Goal: Navigation & Orientation: Find specific page/section

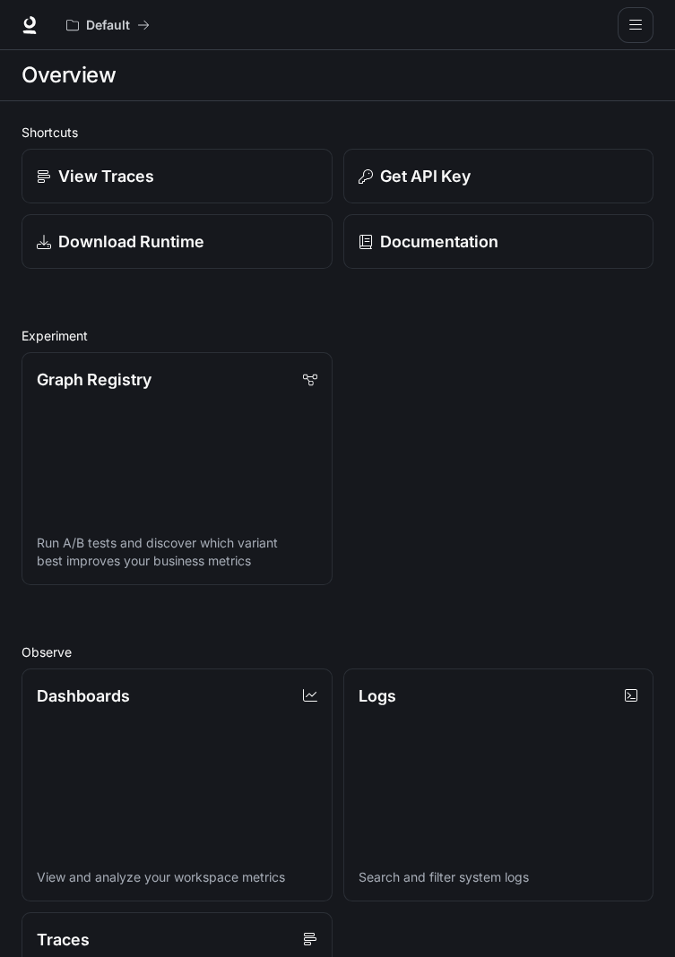
click at [636, 20] on icon "open drawer" at bounding box center [635, 25] width 13 height 10
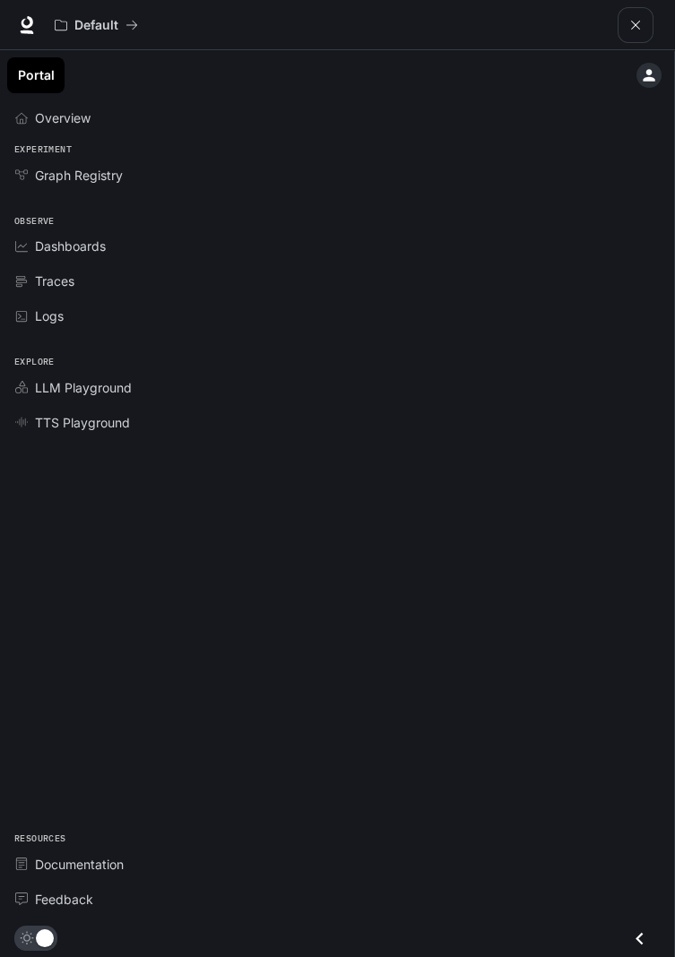
click at [654, 69] on icon "main menu drawer" at bounding box center [649, 75] width 18 height 18
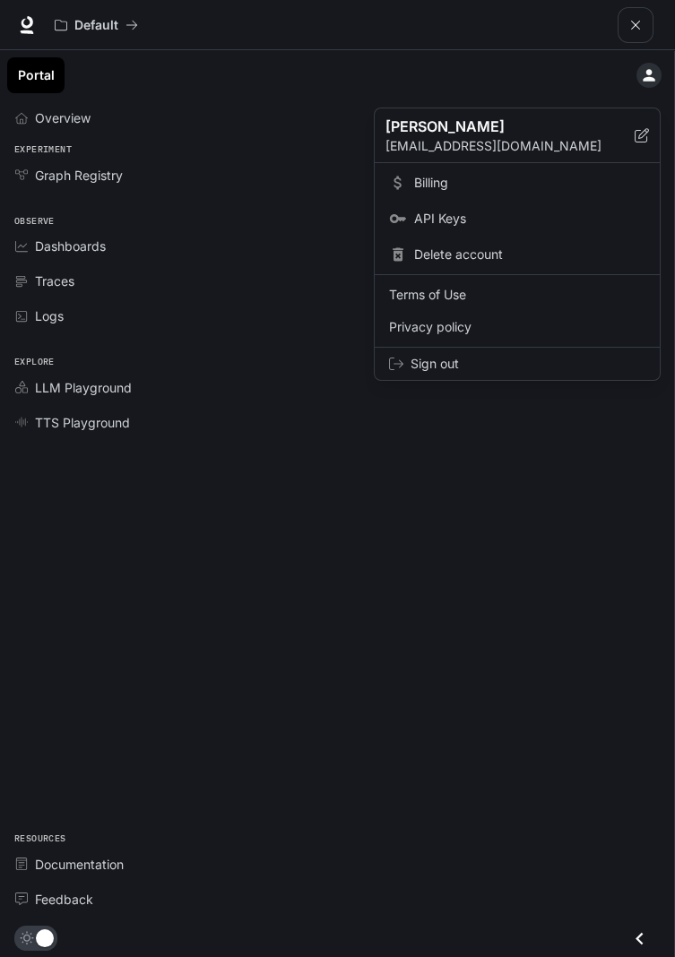
click at [76, 178] on div at bounding box center [337, 478] width 675 height 957
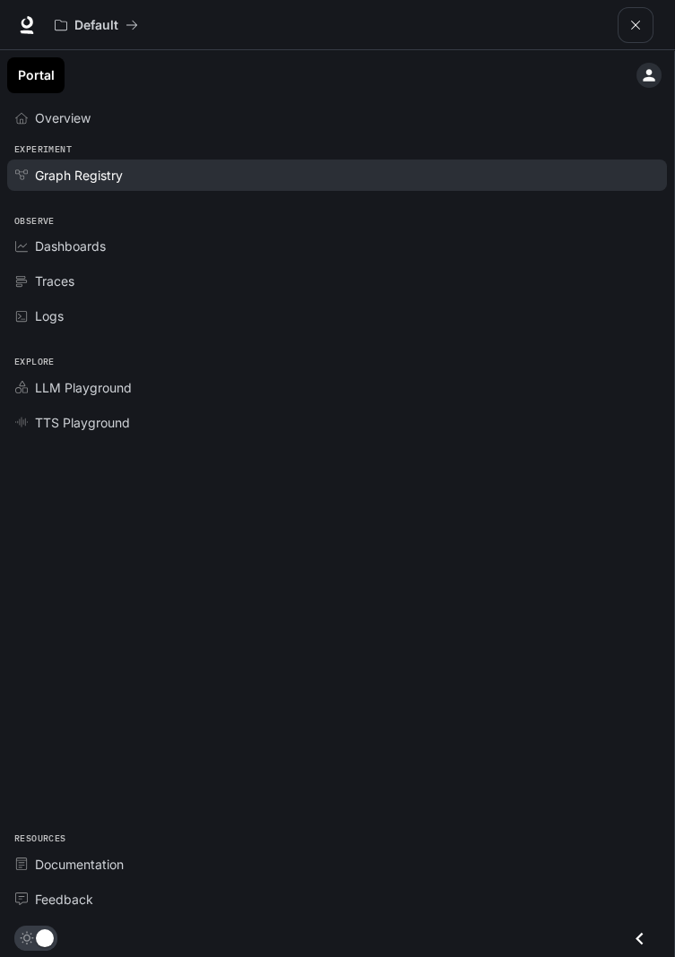
click at [87, 162] on link "Graph Registry" at bounding box center [336, 174] width 659 height 31
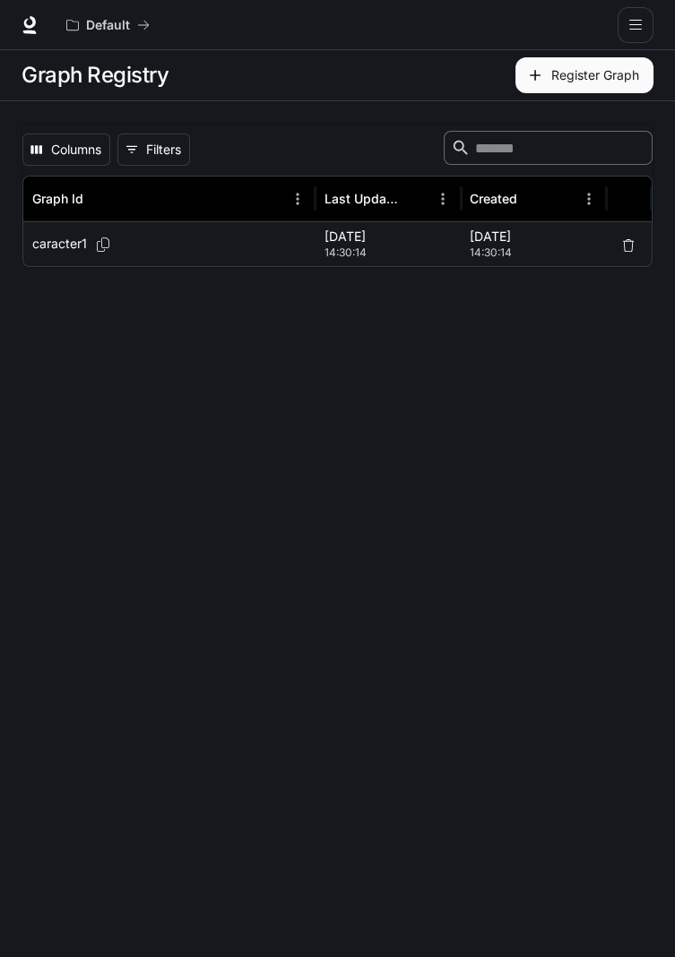
click at [99, 243] on icon "Copy Graph Id" at bounding box center [103, 244] width 18 height 14
click at [491, 200] on div "Created" at bounding box center [492, 198] width 47 height 15
click at [161, 158] on button "0 Filters" at bounding box center [153, 149] width 73 height 32
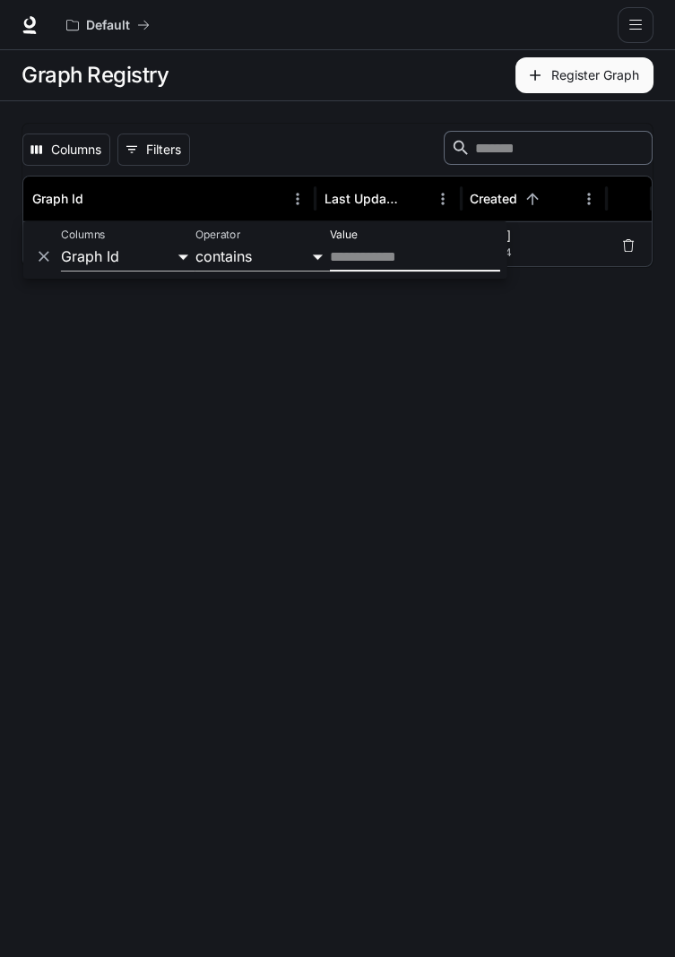
click at [214, 135] on div "Columns 0 Filters ​" at bounding box center [337, 150] width 630 height 38
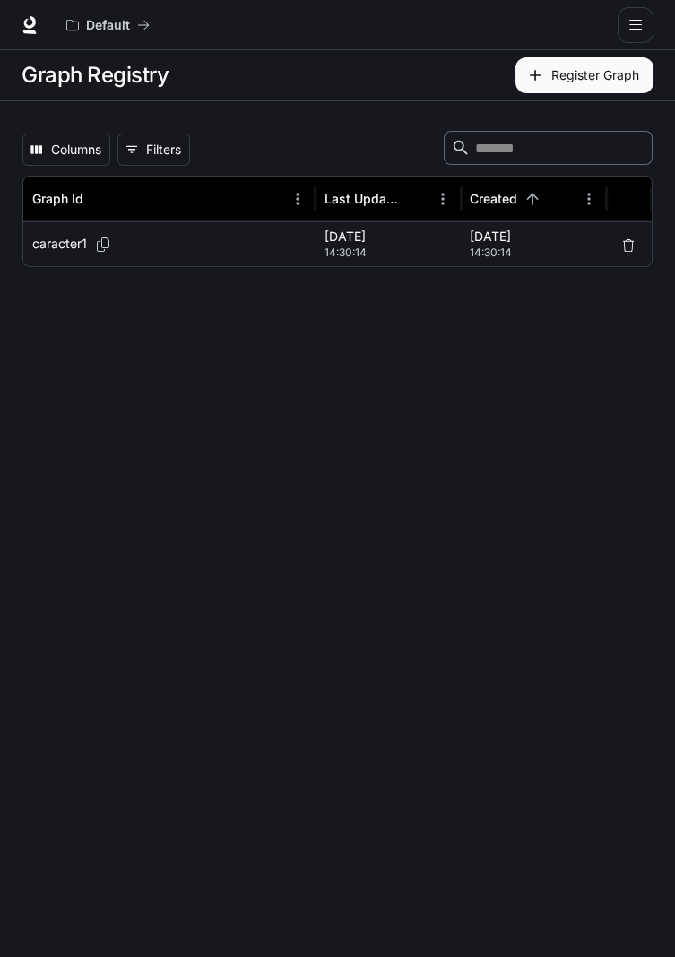
click at [667, 558] on main "Graph Registry Register Graph Columns 0 Filters ​ Graph Id Last Updated Created…" at bounding box center [337, 503] width 675 height 907
click at [58, 78] on h1 "Graph Registry" at bounding box center [95, 75] width 147 height 36
click at [564, 79] on button "Register Graph" at bounding box center [584, 75] width 138 height 36
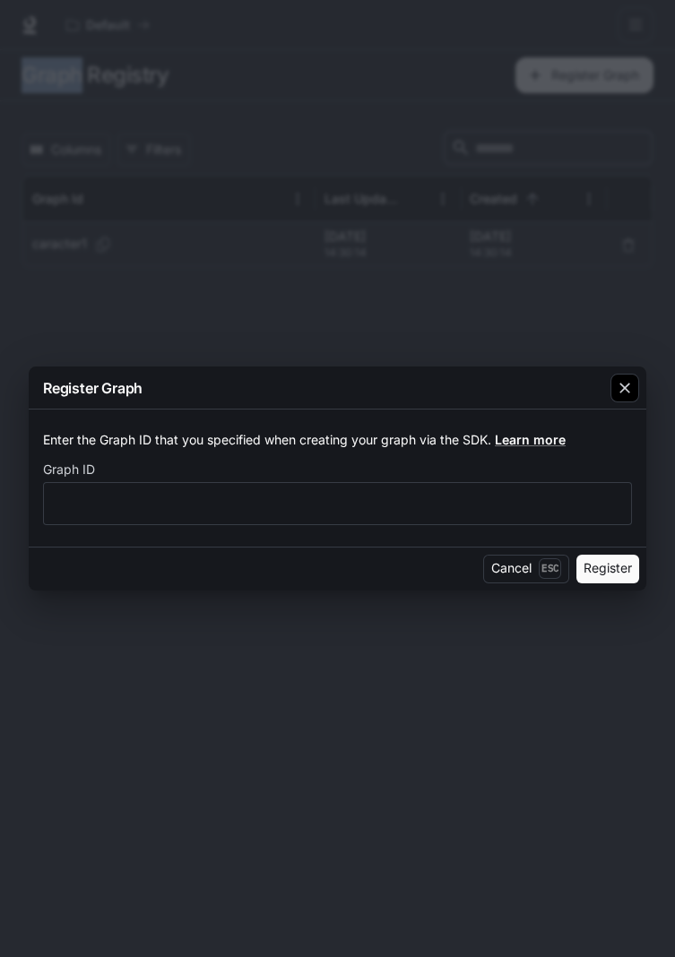
click at [632, 394] on icon "button" at bounding box center [624, 388] width 18 height 18
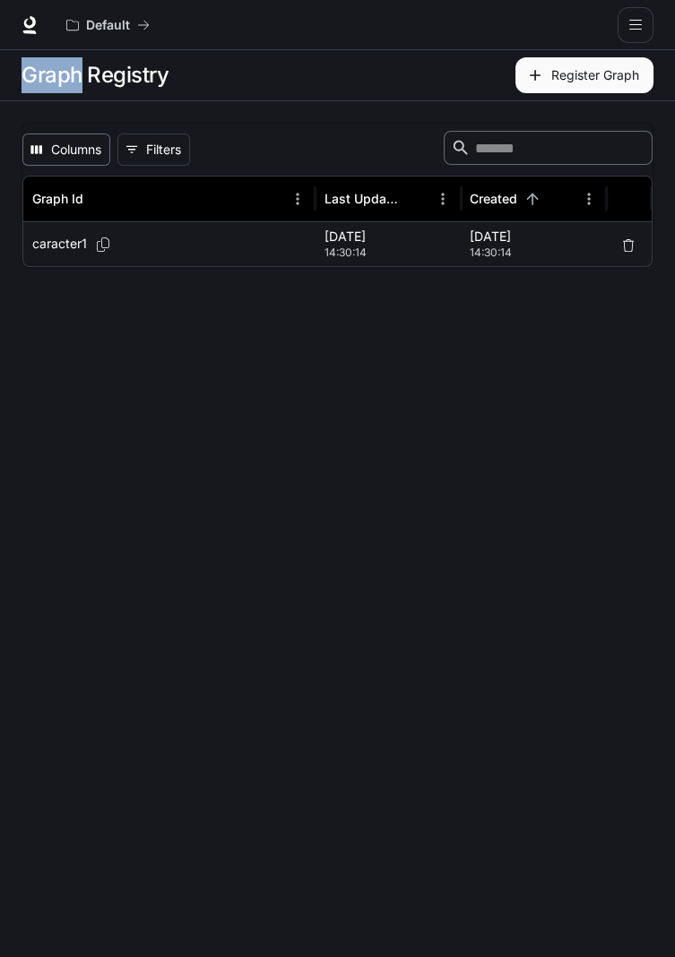
click at [59, 138] on button "Columns" at bounding box center [66, 149] width 88 height 32
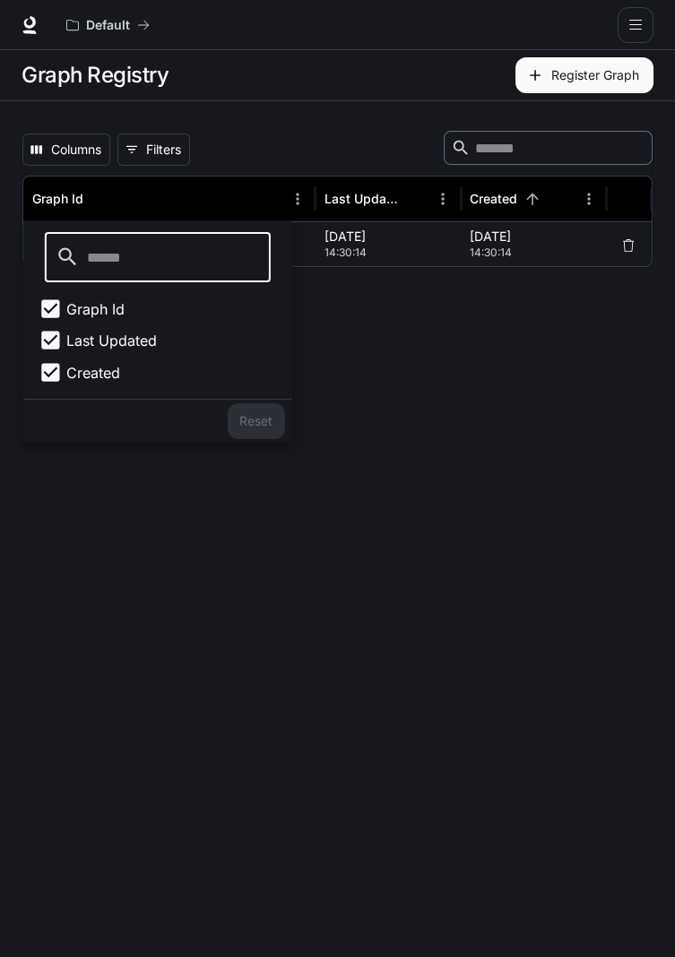
click at [529, 499] on main "Graph Registry Register Graph Columns 0 Filters ​ Graph Id Last Updated Created…" at bounding box center [337, 503] width 675 height 907
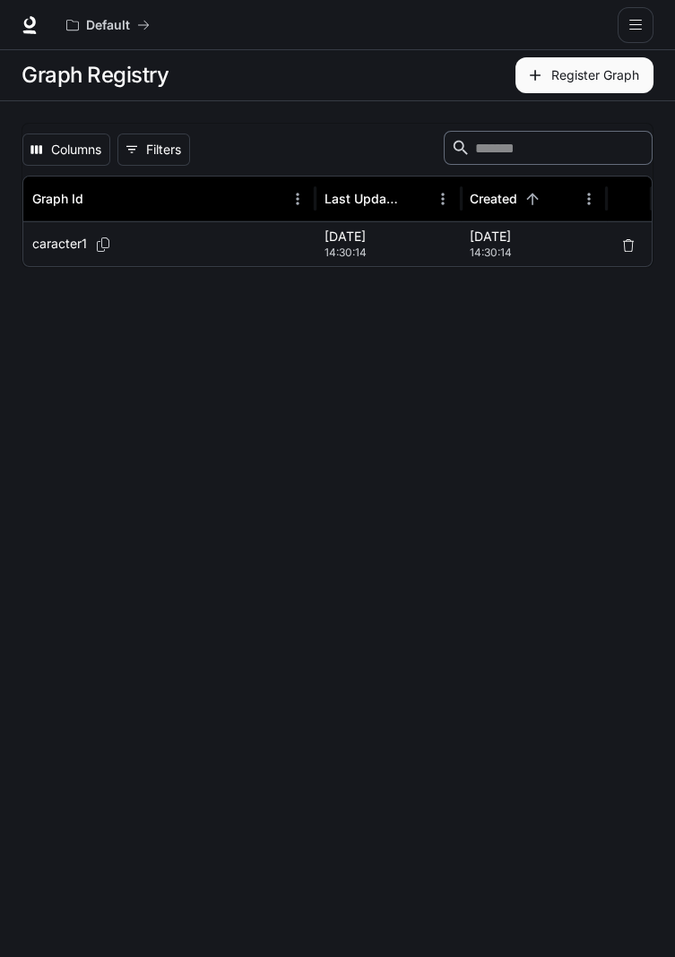
click at [18, 34] on div at bounding box center [29, 25] width 58 height 25
click at [37, 22] on icon at bounding box center [30, 25] width 18 height 18
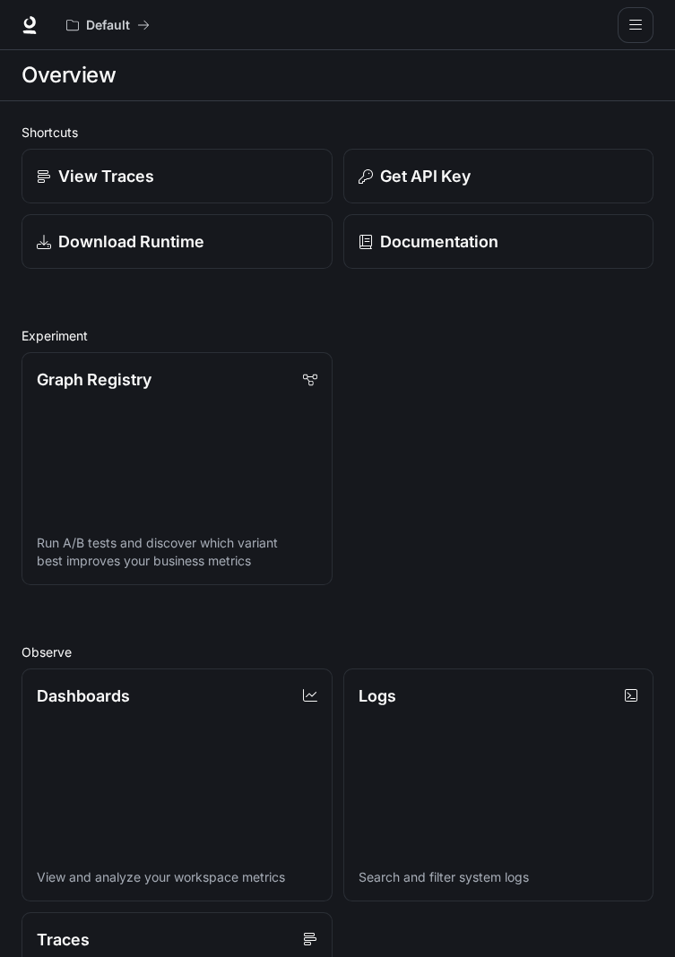
click at [638, 26] on icon "open drawer" at bounding box center [635, 25] width 14 height 14
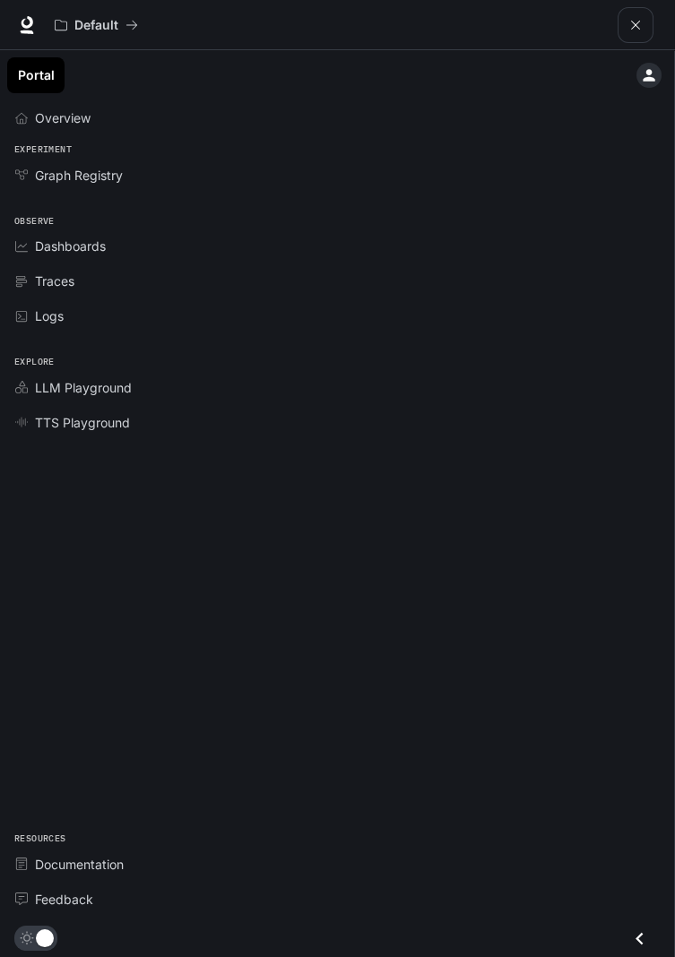
scroll to position [243, 0]
click at [638, 24] on icon "open drawer" at bounding box center [635, 25] width 14 height 14
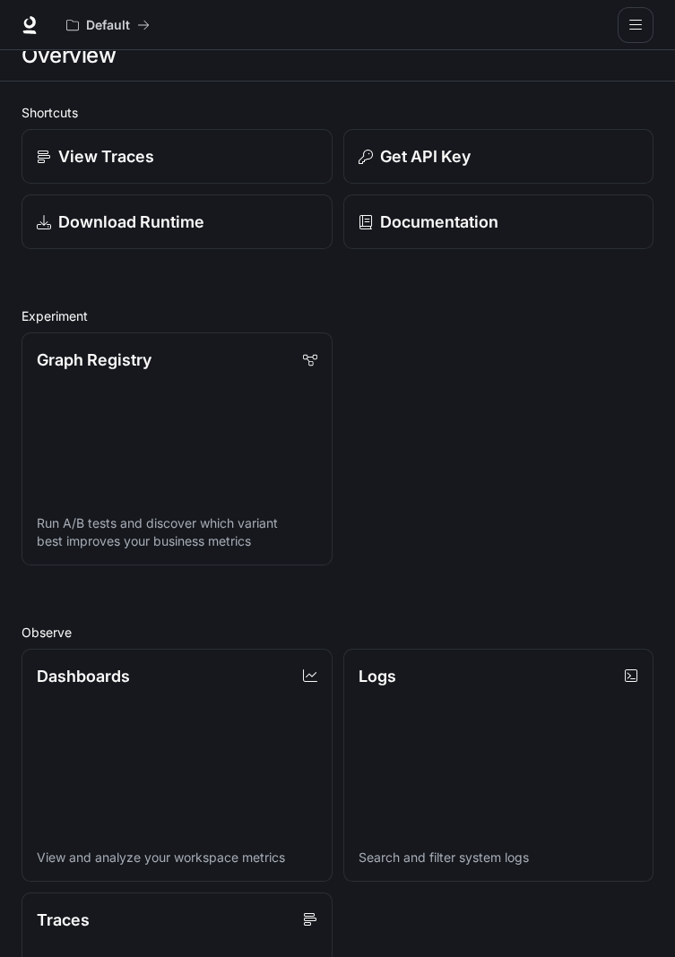
scroll to position [0, 0]
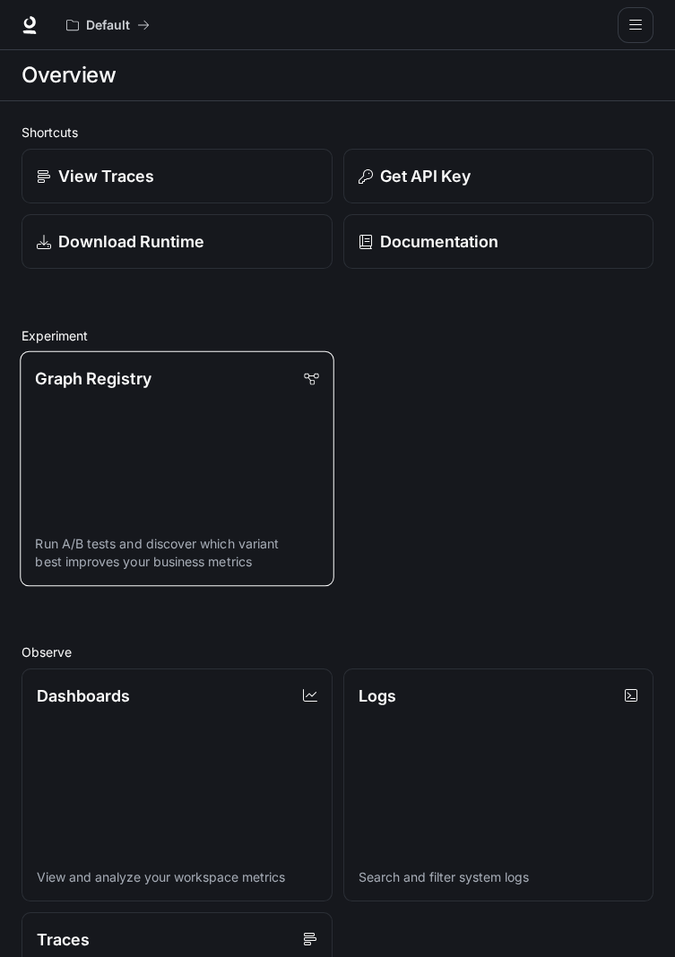
click at [179, 466] on link "Graph Registry Run A/B tests and discover which variant best improves your busi…" at bounding box center [177, 468] width 314 height 235
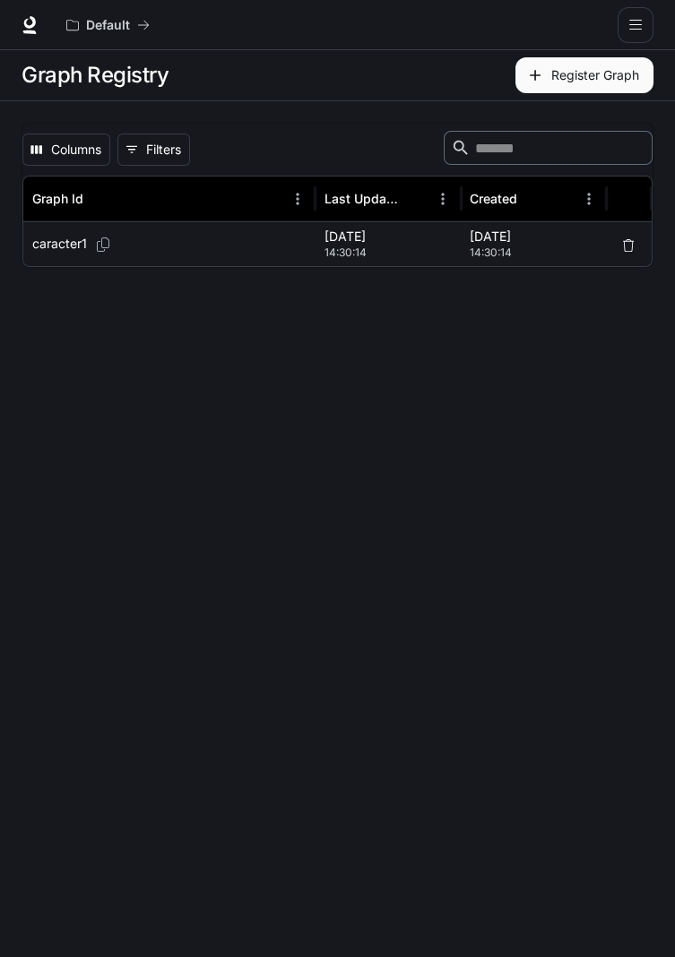
click at [349, 232] on p "Aug 30, 2025" at bounding box center [388, 237] width 128 height 18
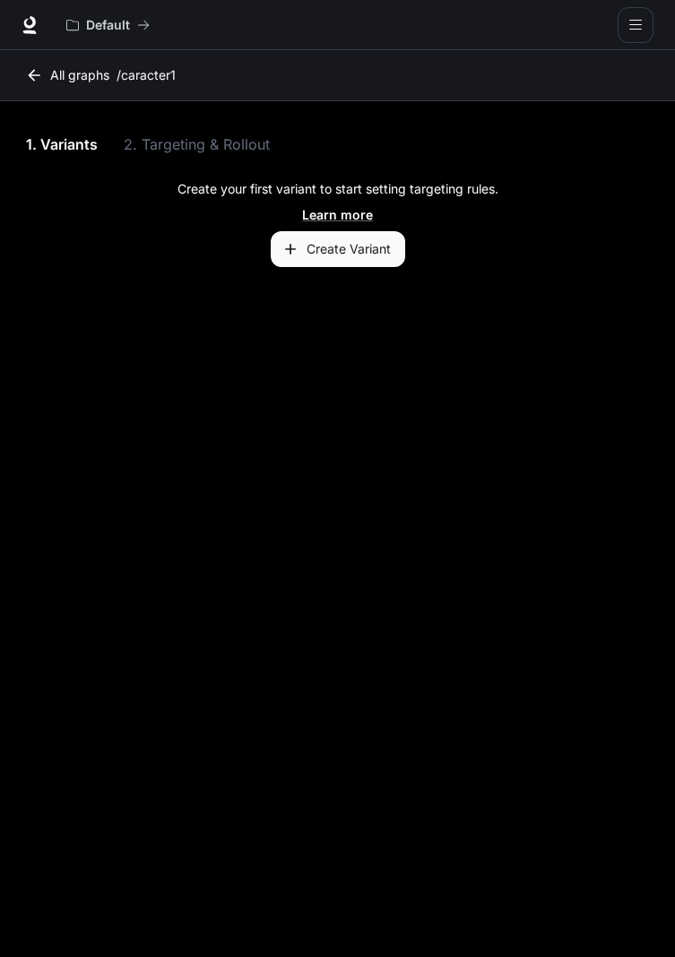
click at [353, 245] on button "Create Variant" at bounding box center [338, 249] width 134 height 36
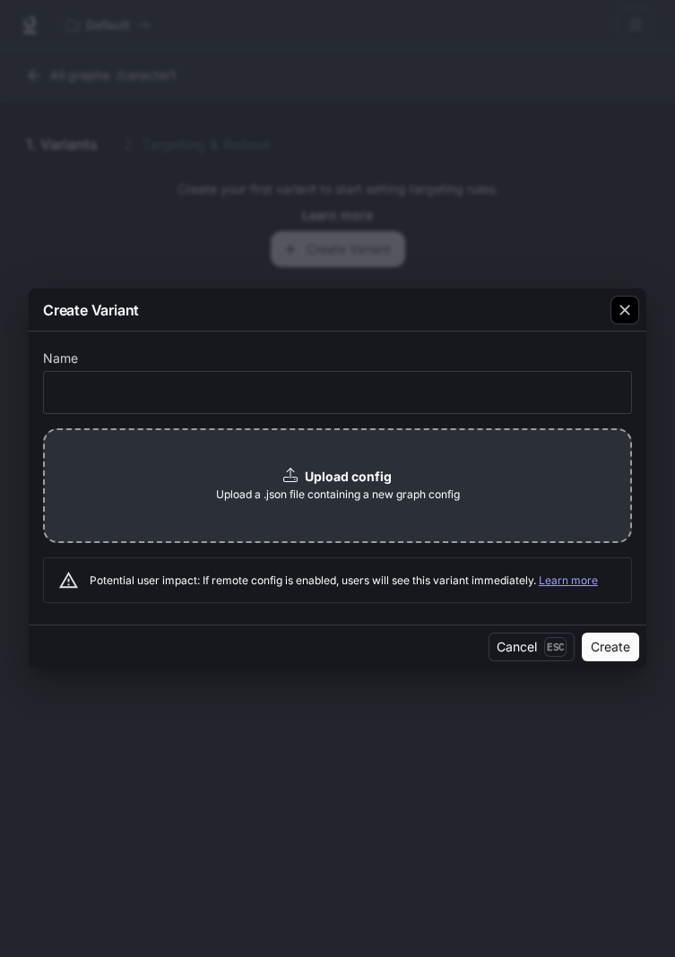
click at [619, 306] on icon "button" at bounding box center [624, 310] width 18 height 18
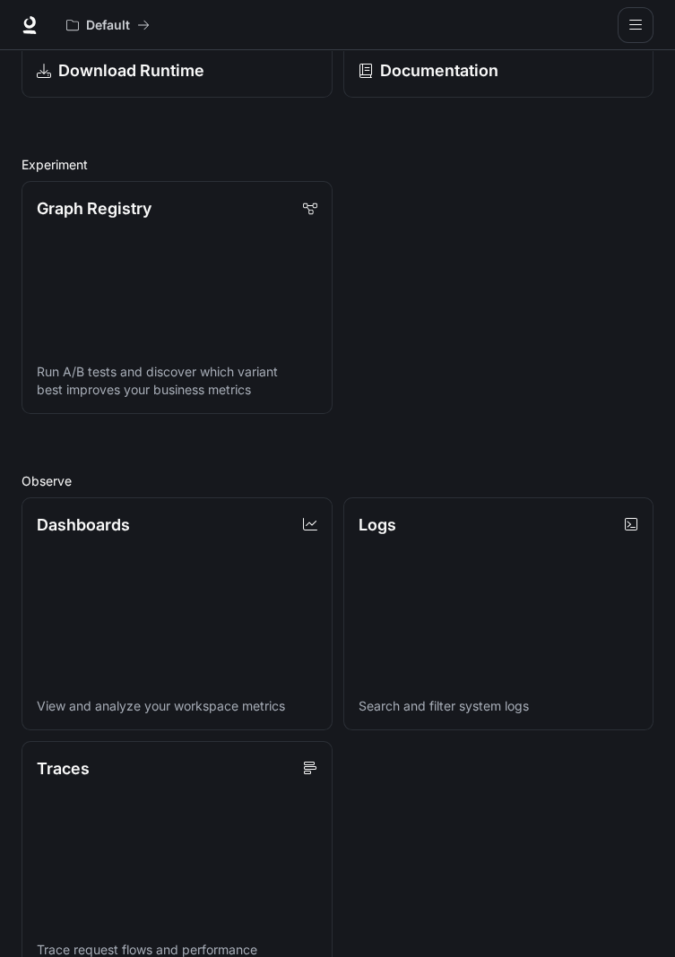
scroll to position [172, 0]
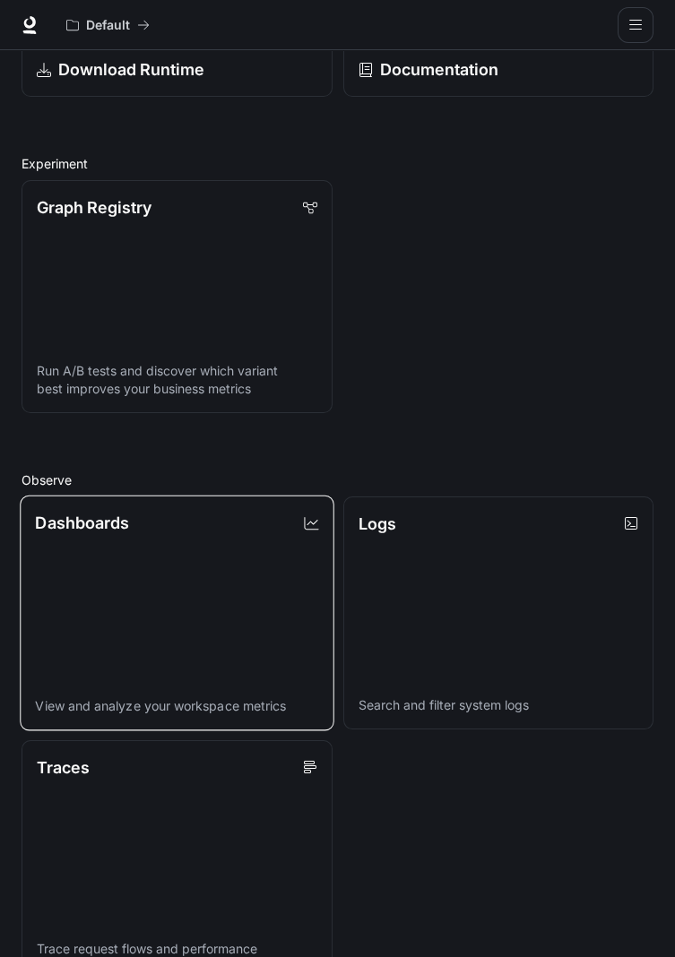
click at [233, 608] on link "Dashboards View and analyze your workspace metrics" at bounding box center [177, 612] width 314 height 235
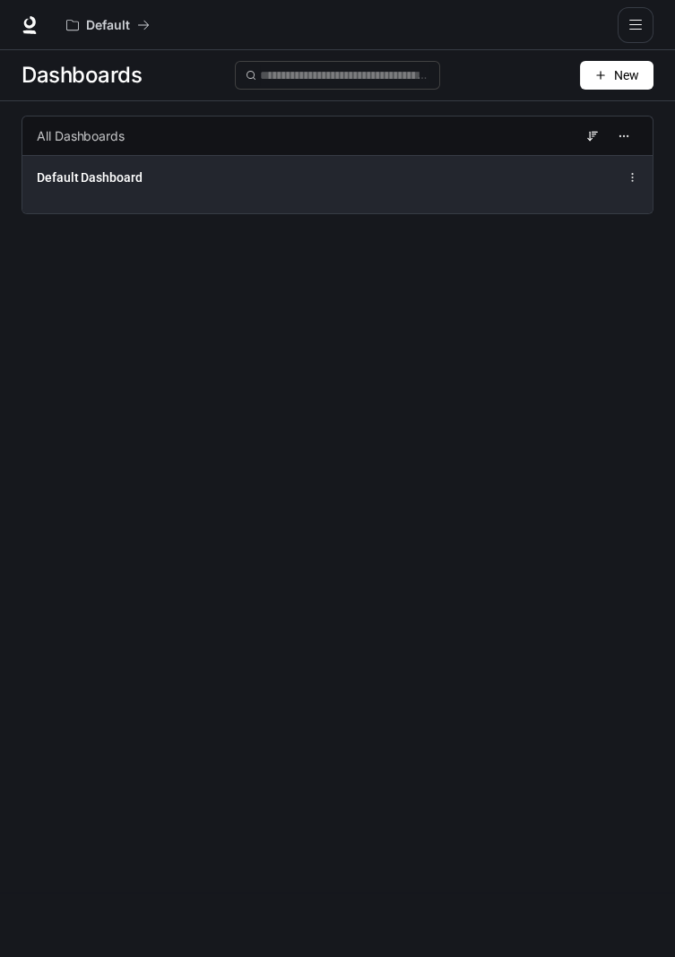
click at [332, 194] on div "Default Dashboard" at bounding box center [337, 184] width 630 height 58
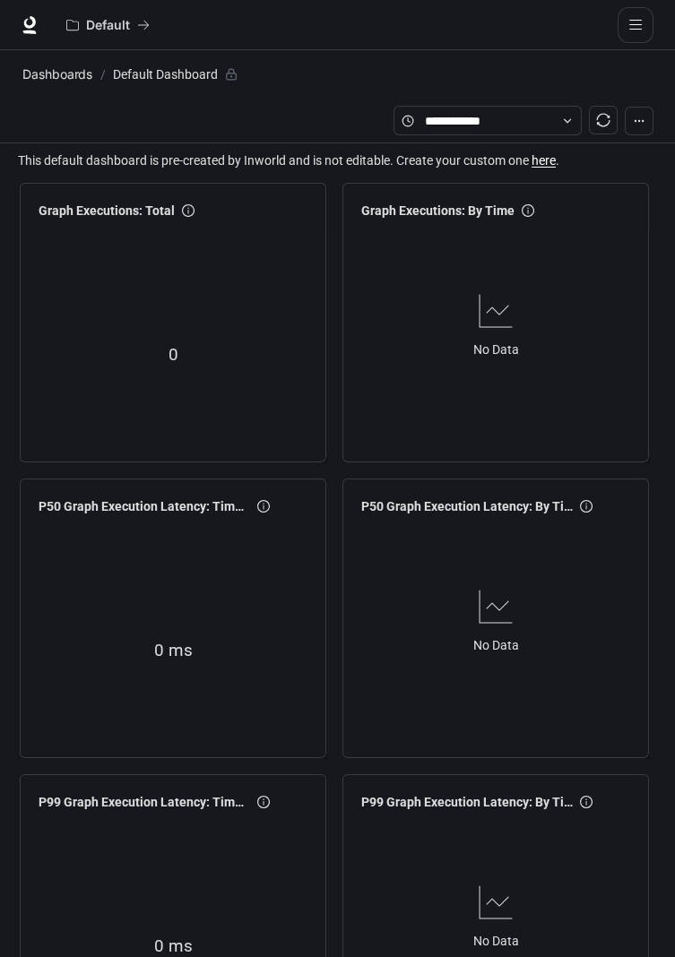
click at [251, 369] on div "0" at bounding box center [172, 355] width 283 height 229
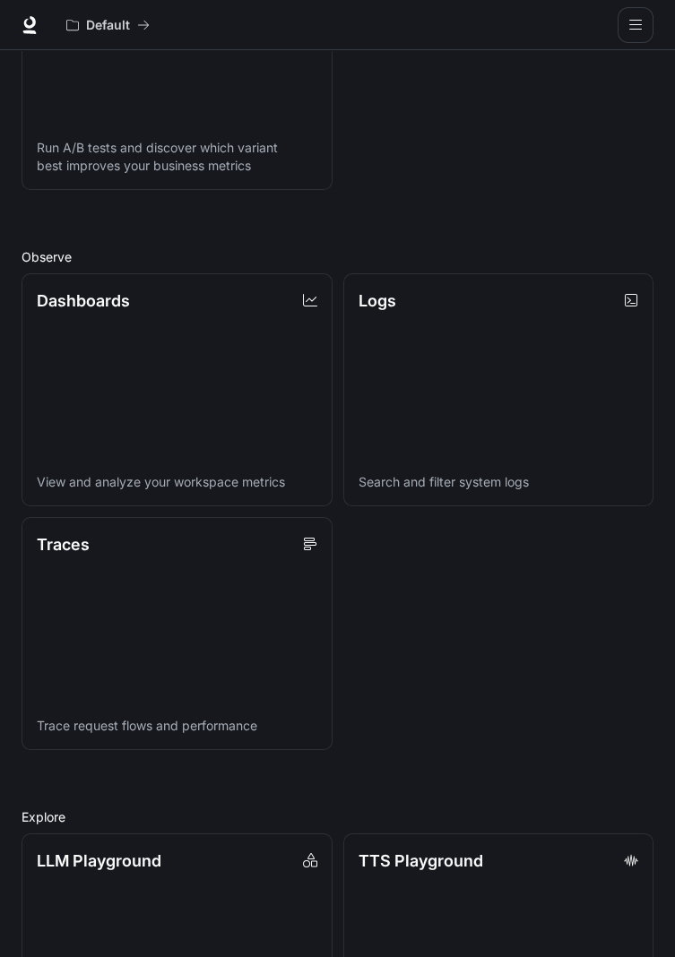
scroll to position [467, 0]
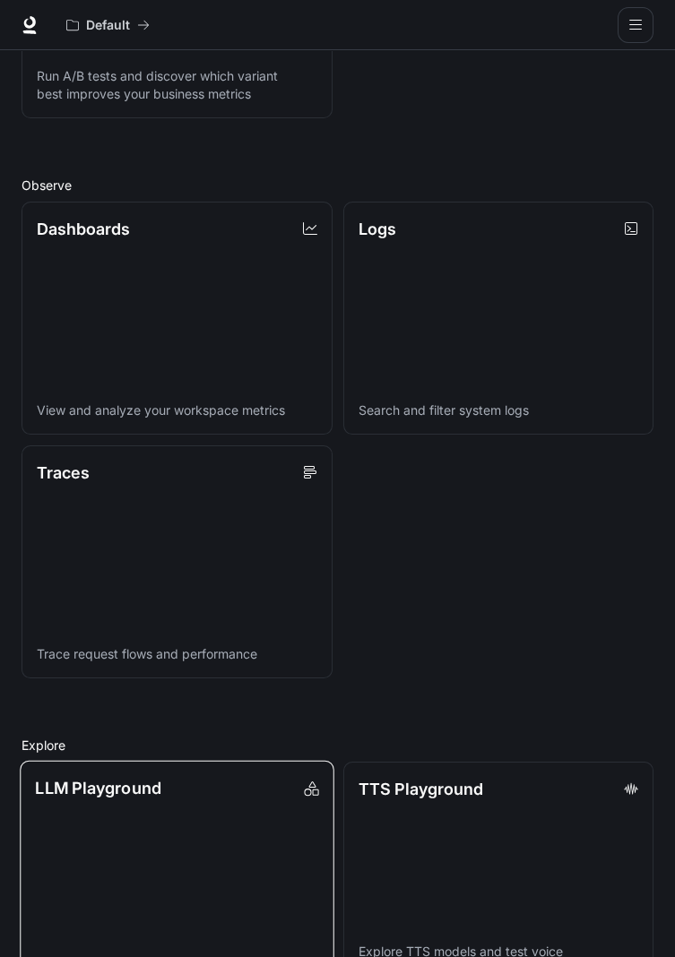
click at [244, 875] on link "LLM Playground Explore and compare supported LLMs" at bounding box center [177, 877] width 314 height 235
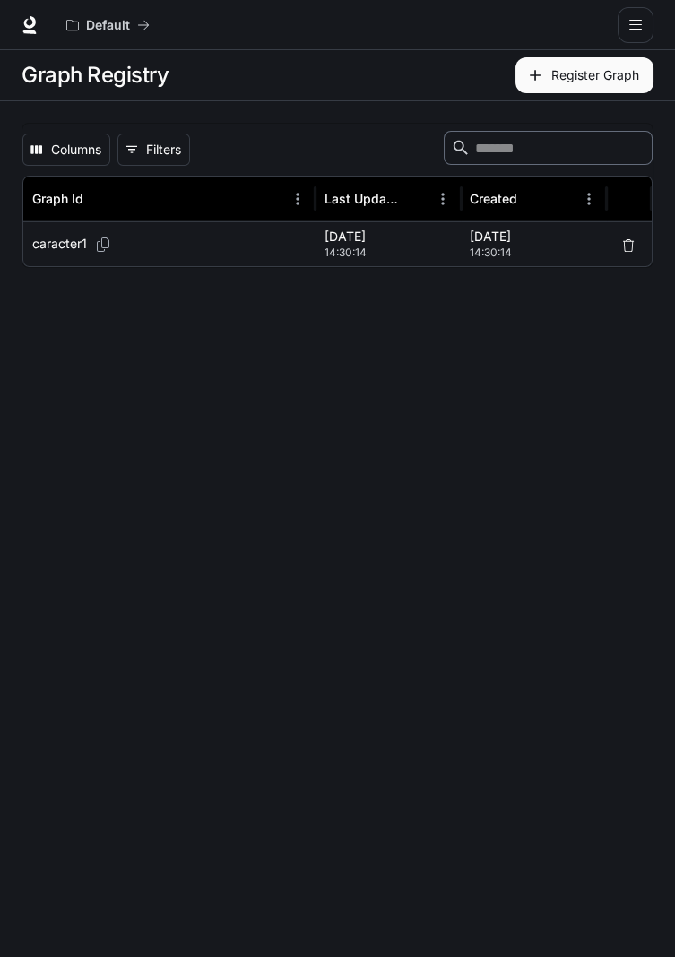
click at [361, 246] on span "14:30:14" at bounding box center [388, 253] width 128 height 18
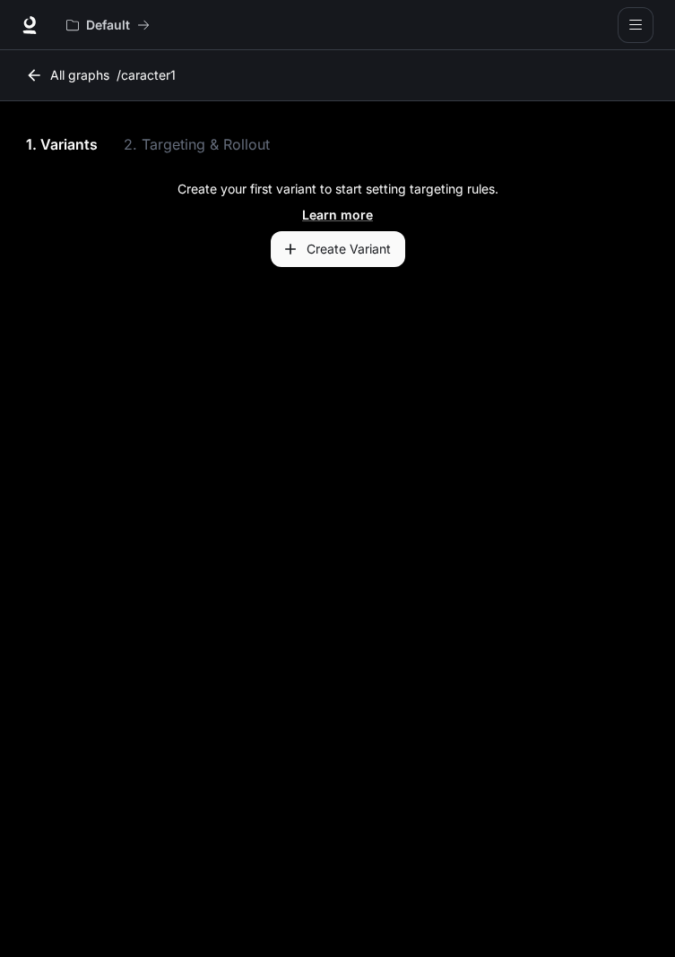
click at [223, 150] on div "1. Variants 2. Targeting & Rollout" at bounding box center [338, 144] width 632 height 43
